Goal: Information Seeking & Learning: Learn about a topic

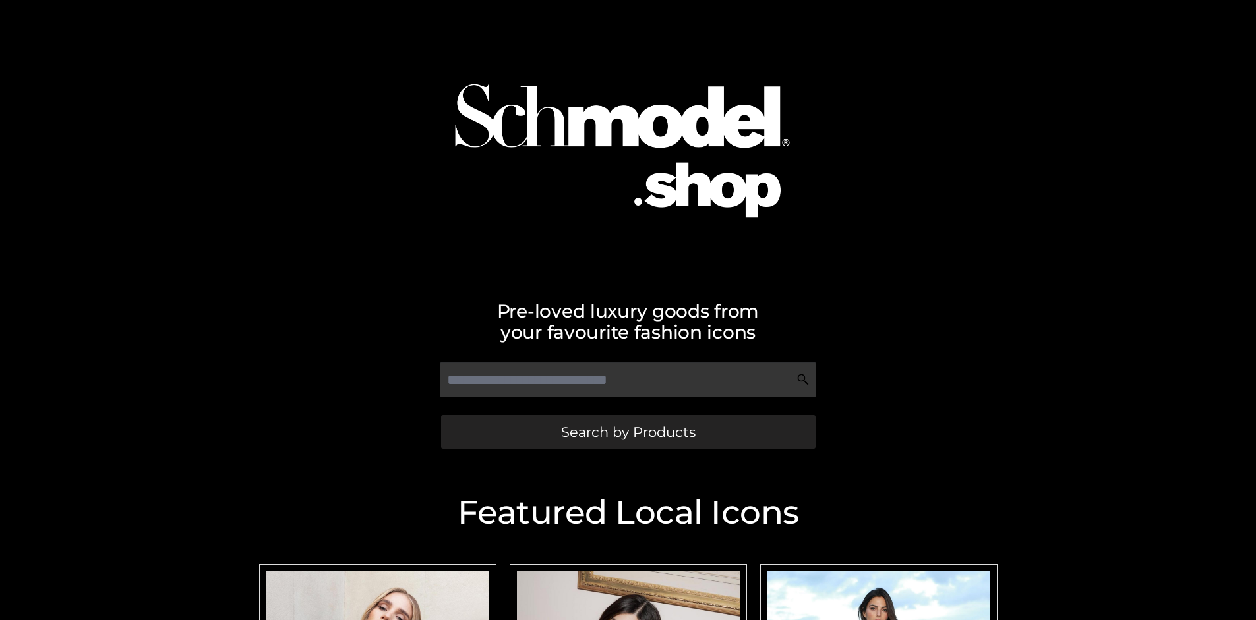
click at [628, 432] on span "Search by Products" at bounding box center [628, 432] width 134 height 14
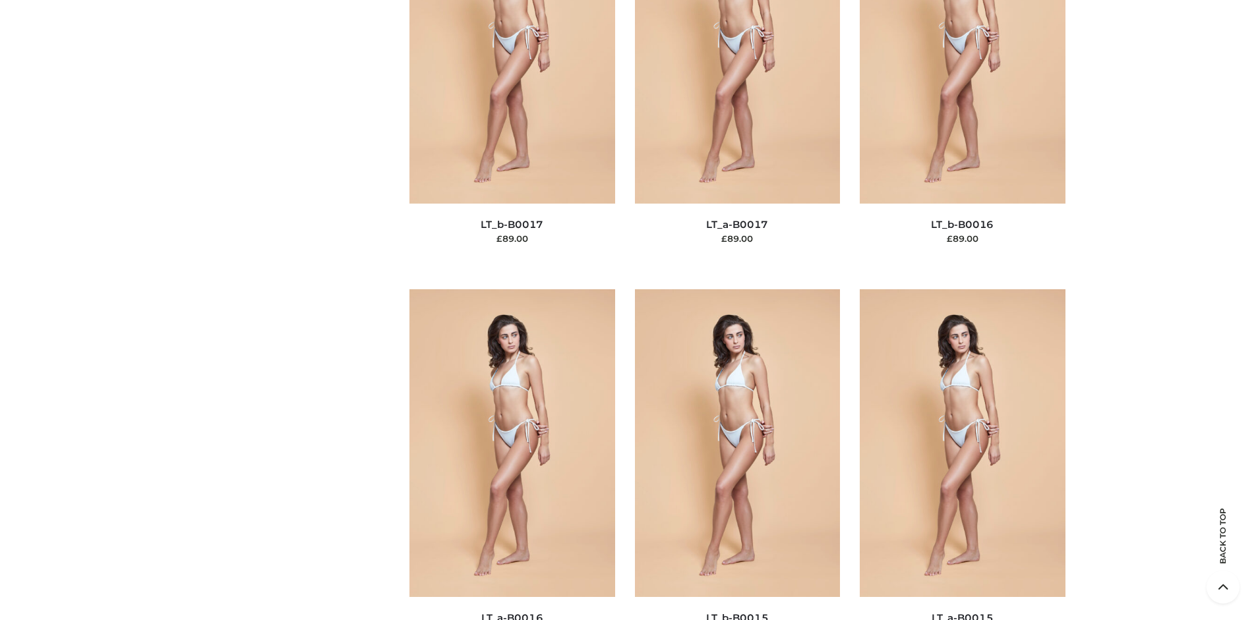
scroll to position [4424, 0]
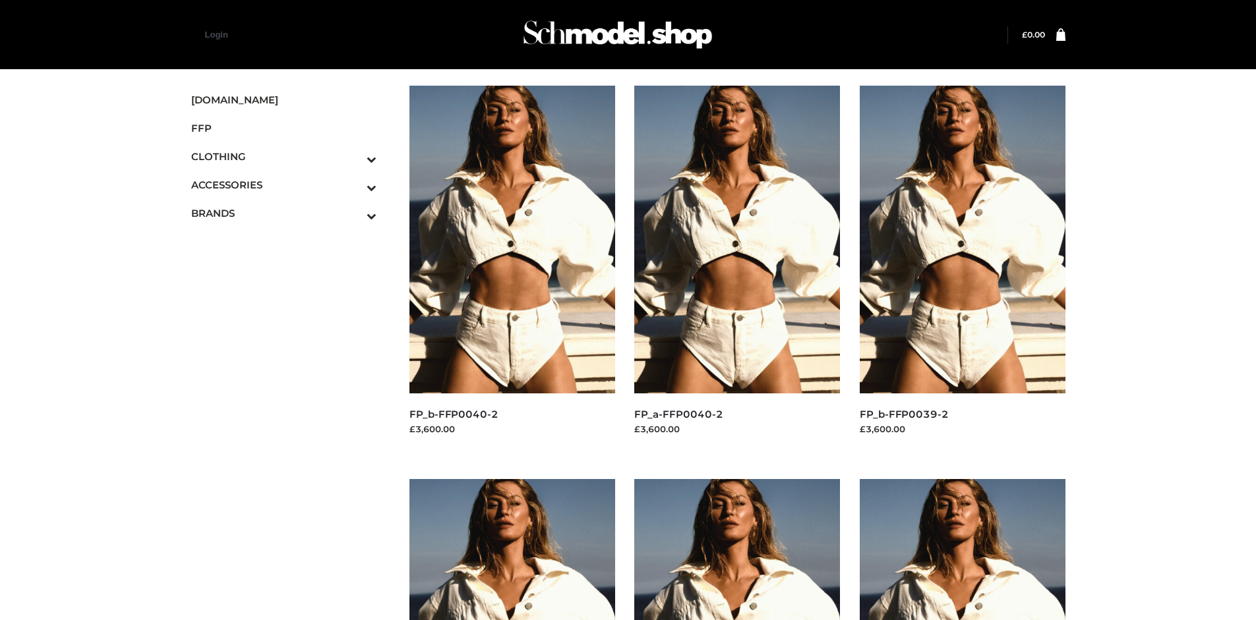
click at [962, 269] on img at bounding box center [963, 240] width 206 height 308
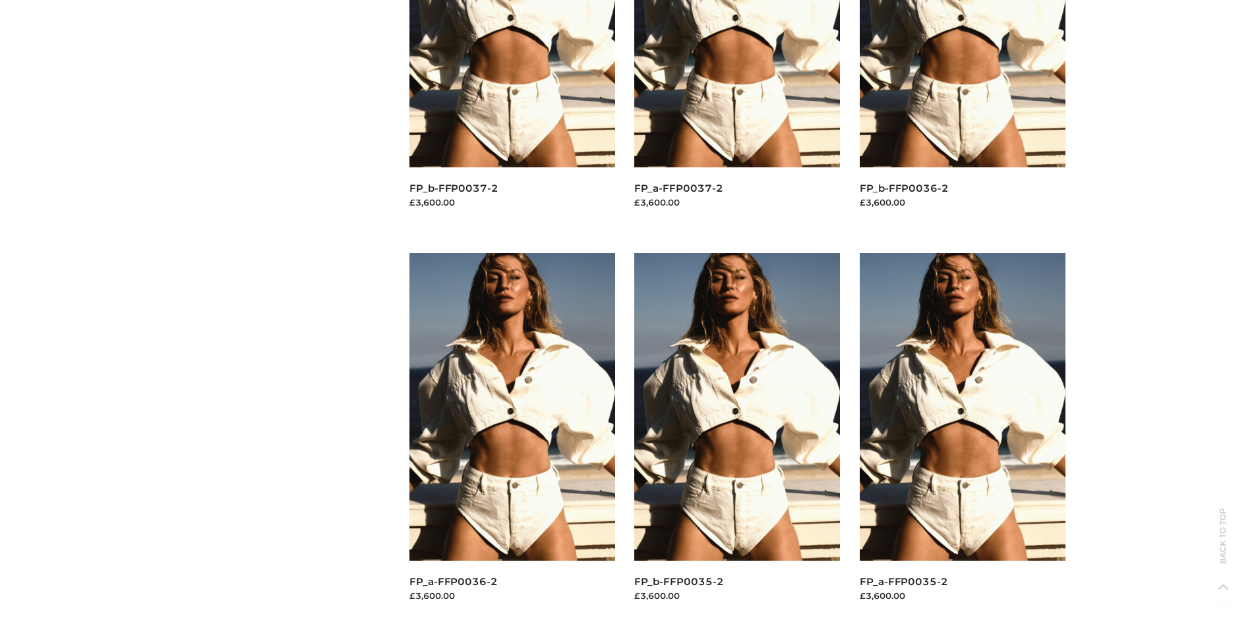
click at [962, 436] on img at bounding box center [963, 407] width 206 height 308
click at [737, 436] on img at bounding box center [737, 407] width 206 height 308
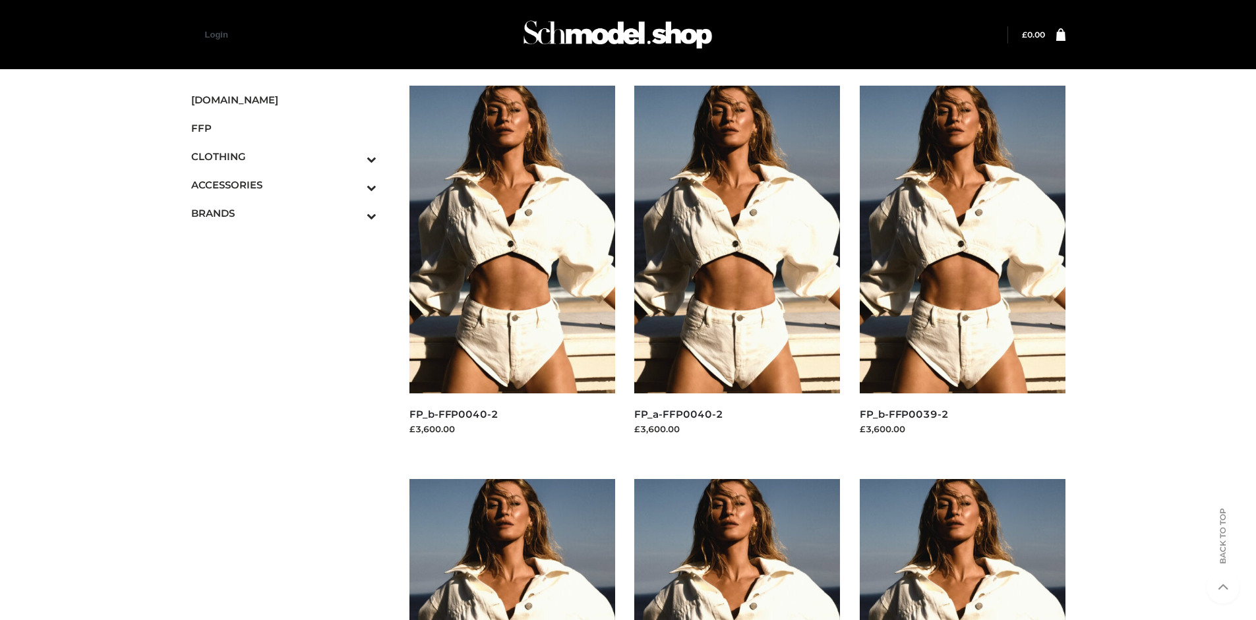
click at [512, 269] on img at bounding box center [512, 240] width 206 height 308
click at [353, 213] on icon "Toggle Submenu" at bounding box center [303, 215] width 148 height 15
click at [290, 270] on span "PARKERSMITH" at bounding box center [290, 269] width 173 height 15
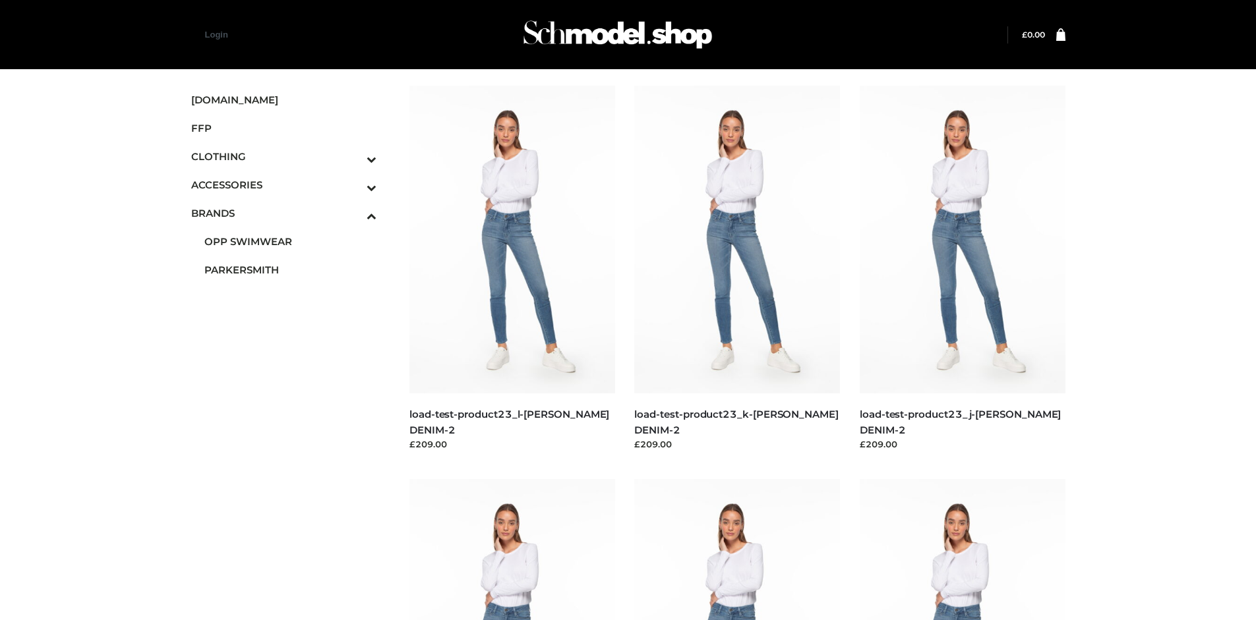
click at [737, 269] on img at bounding box center [737, 240] width 206 height 308
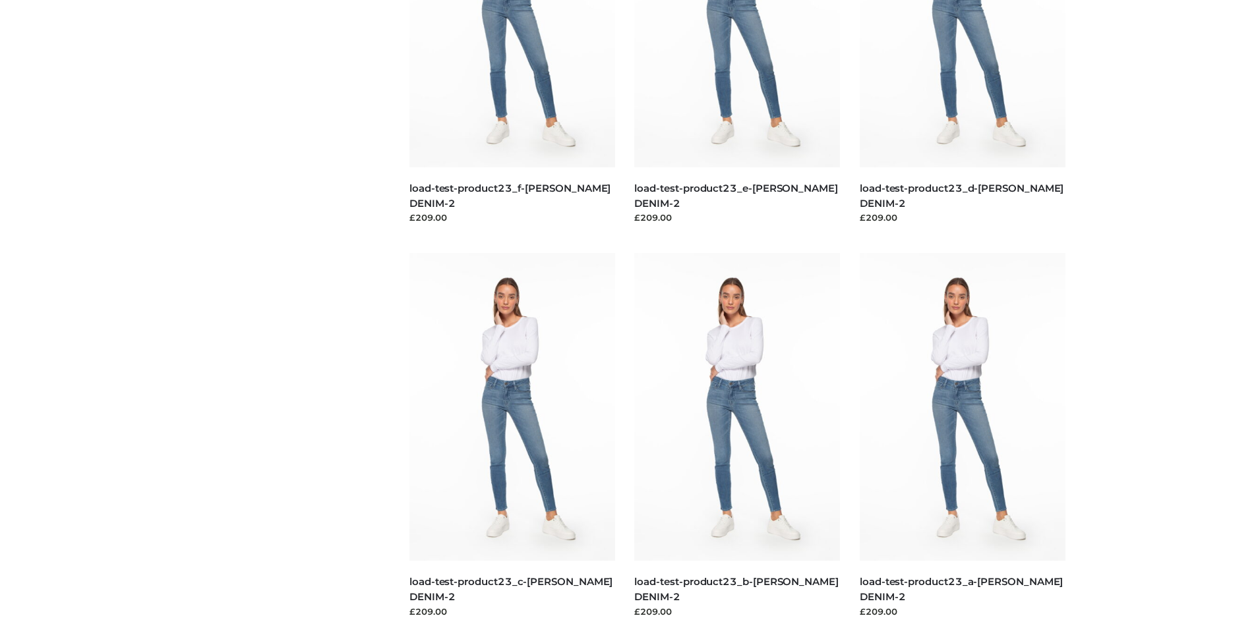
click at [512, 436] on img at bounding box center [512, 407] width 206 height 308
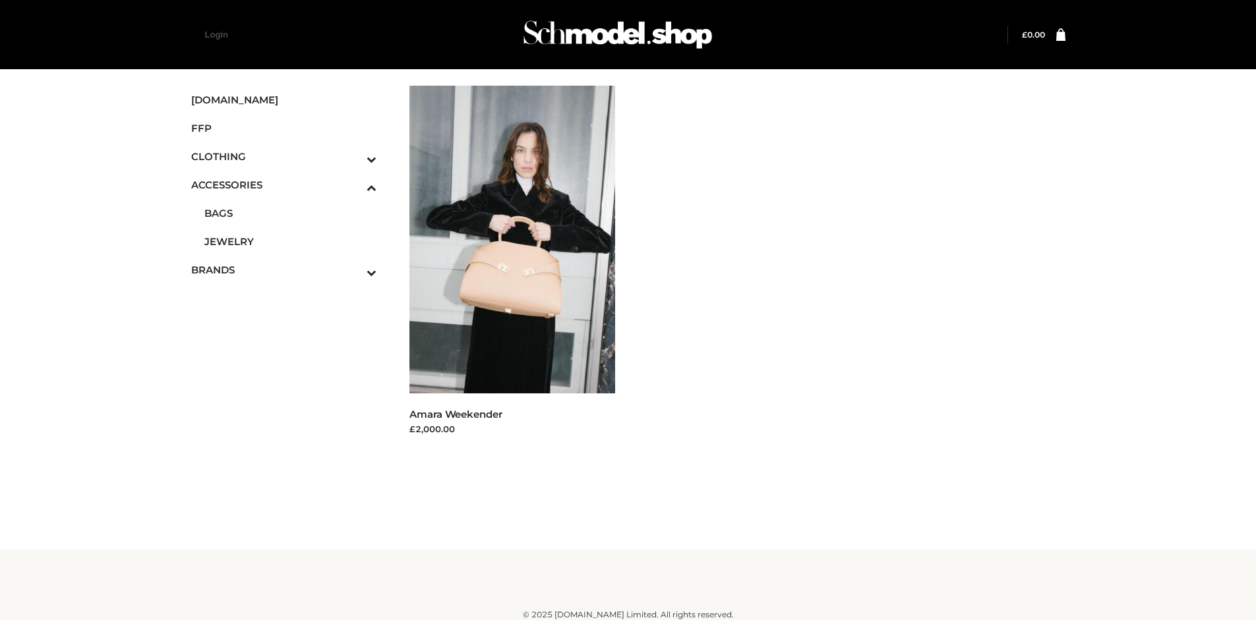
click at [353, 156] on icon "Toggle Submenu" at bounding box center [303, 159] width 148 height 15
click at [290, 270] on span "TWO PIECE" at bounding box center [290, 269] width 173 height 15
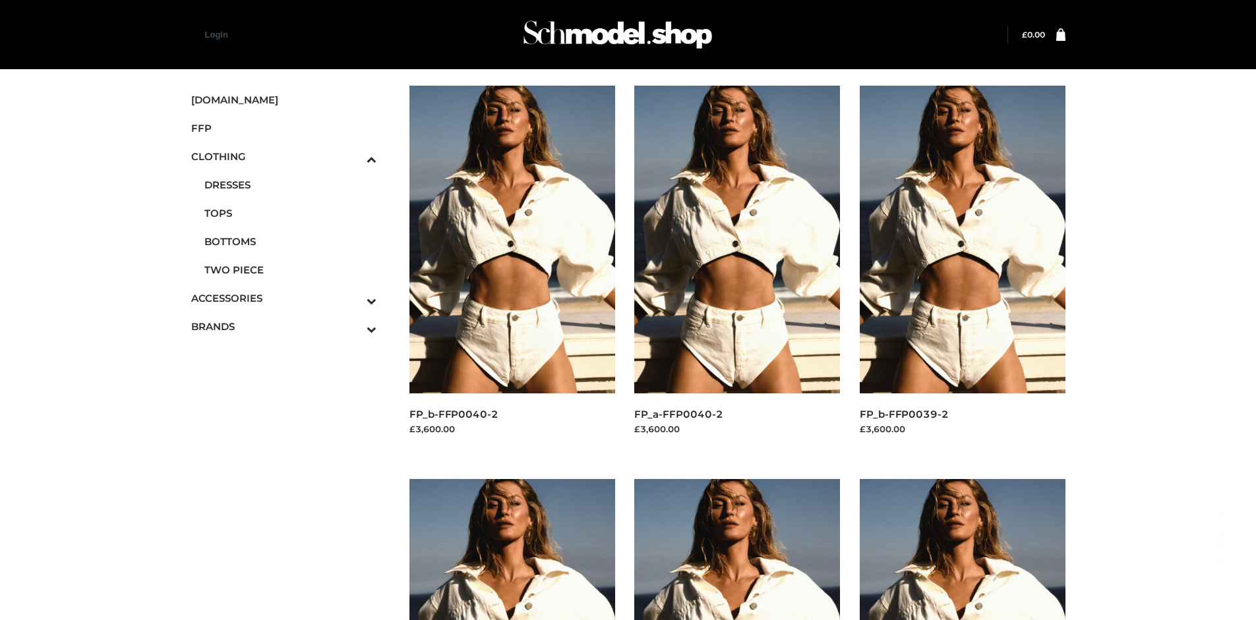
scroll to position [620, 0]
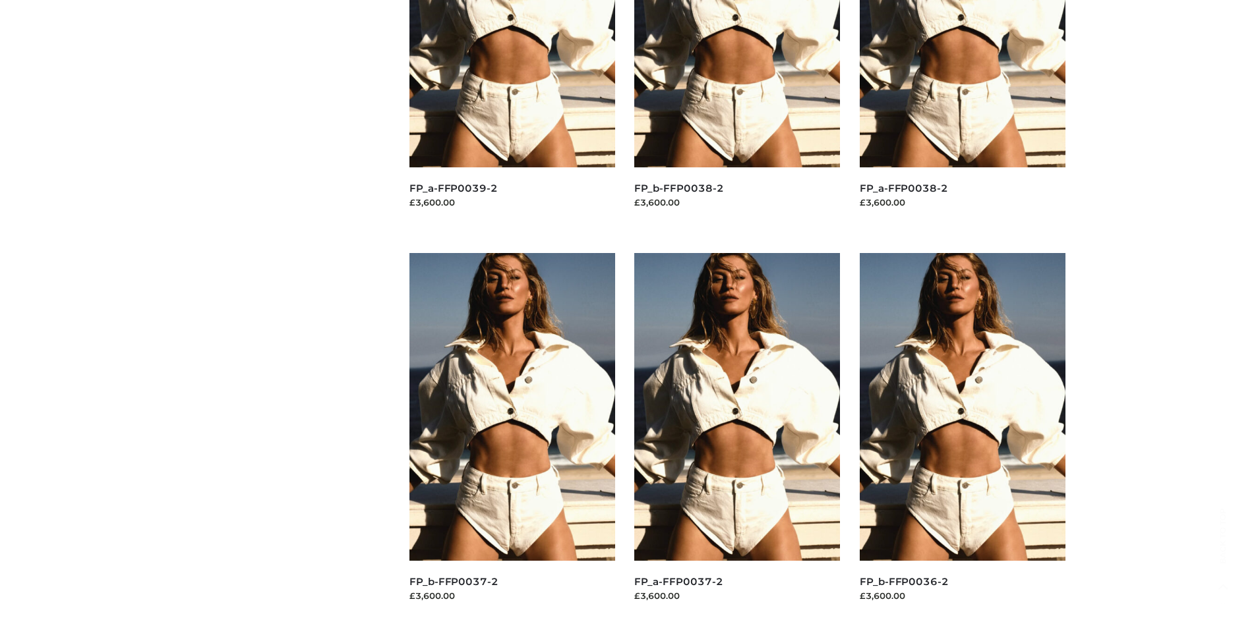
click at [737, 436] on img at bounding box center [737, 407] width 206 height 308
click at [512, 436] on img at bounding box center [512, 407] width 206 height 308
click at [737, 436] on img at bounding box center [737, 407] width 206 height 308
click at [962, 436] on img at bounding box center [963, 407] width 206 height 308
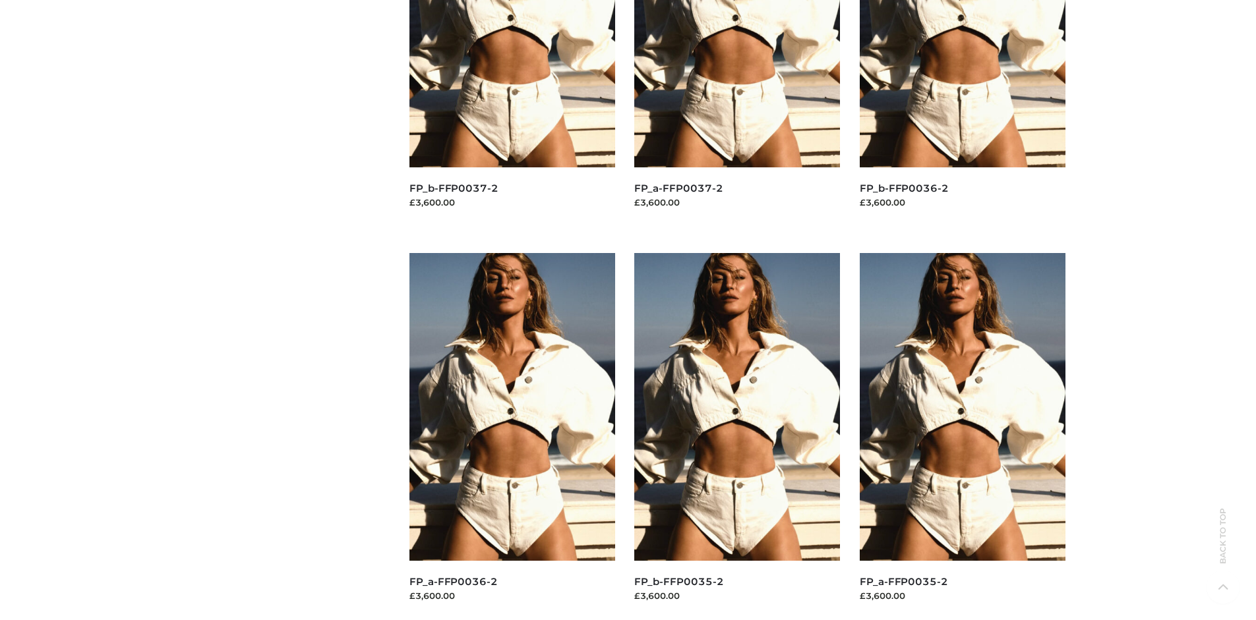
scroll to position [0, 0]
